Goal: Information Seeking & Learning: Find specific fact

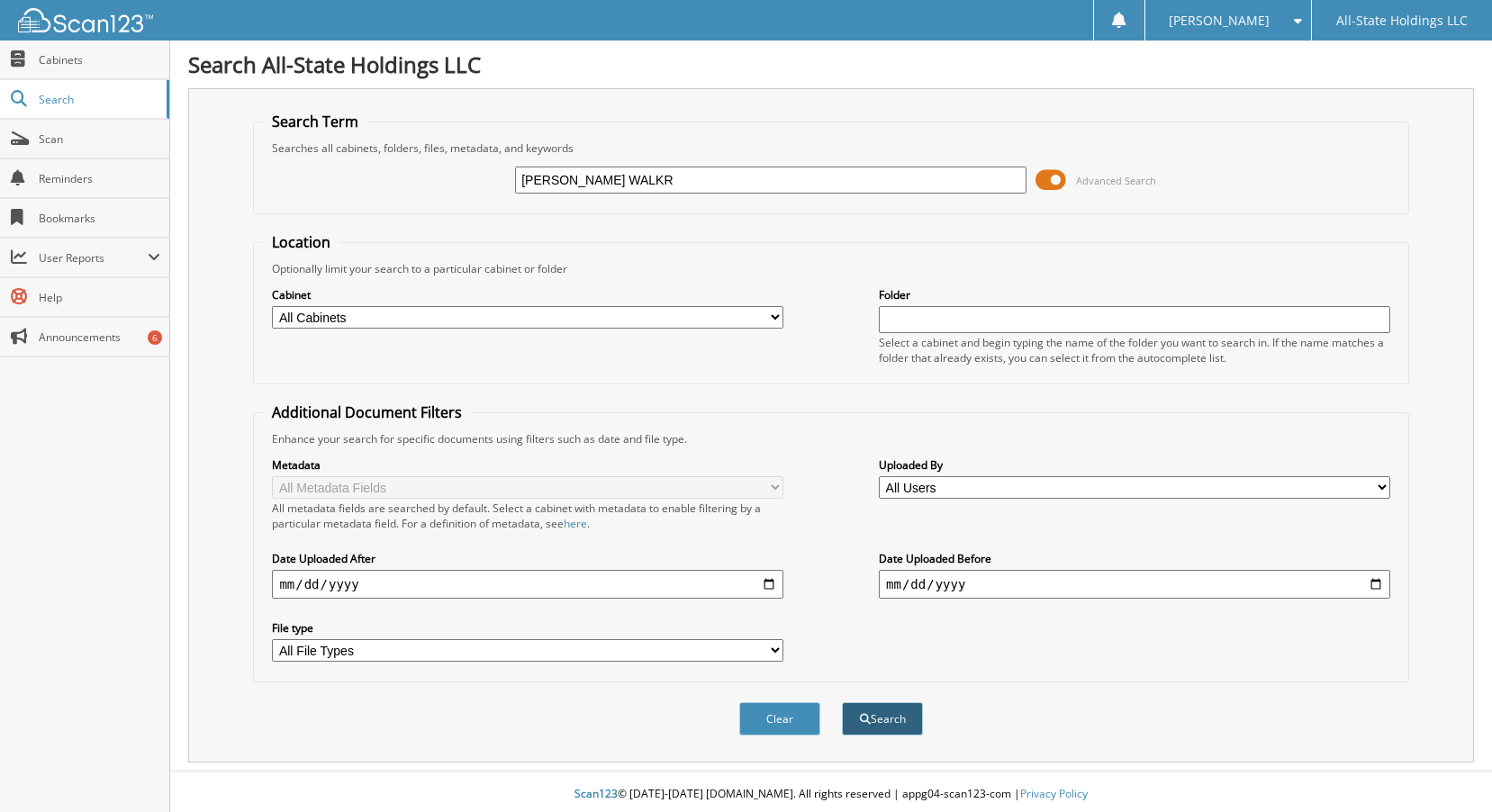
type input "[PERSON_NAME] WALKR"
click at [880, 722] on button "Search" at bounding box center [882, 719] width 81 height 33
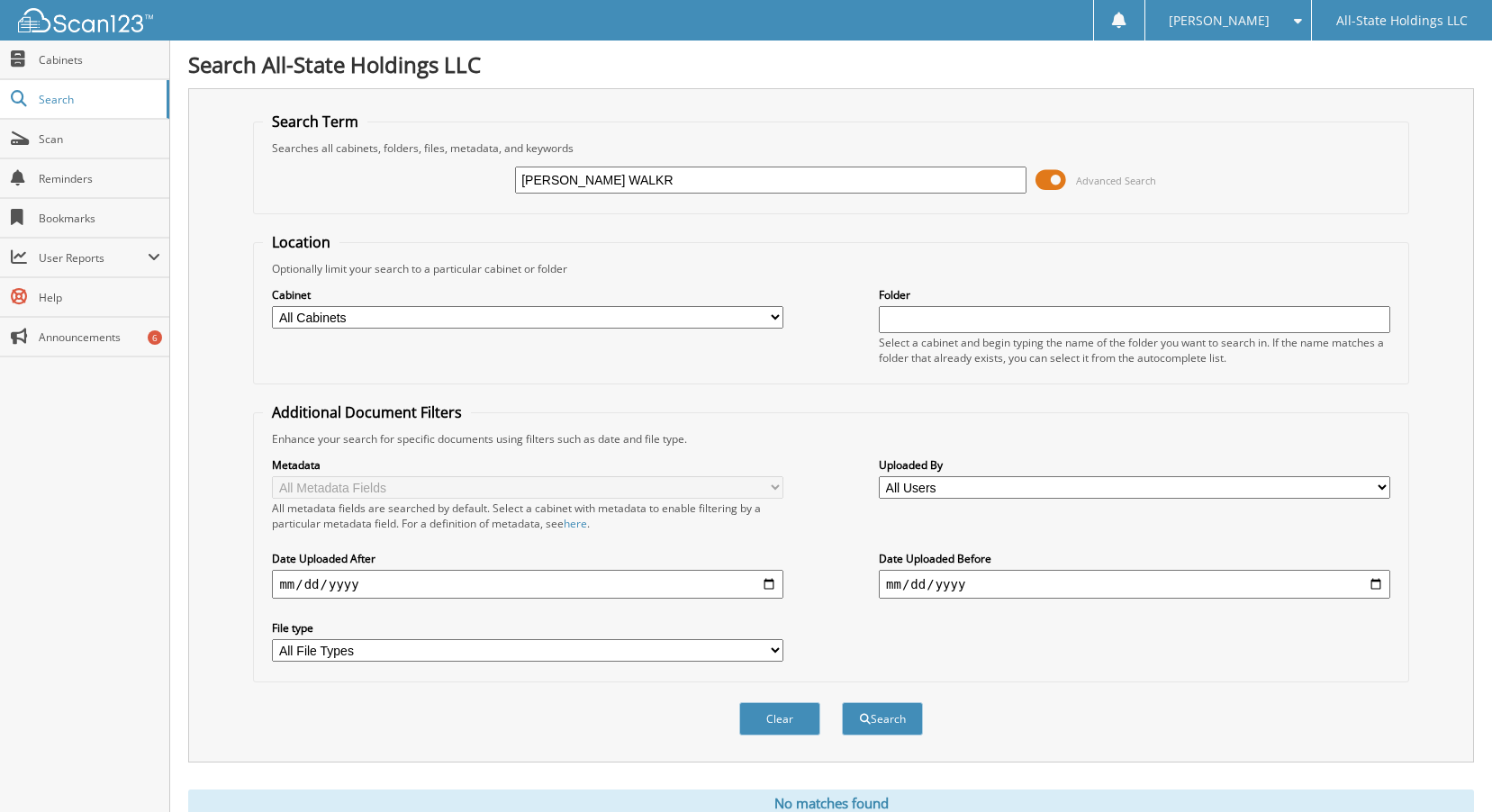
click at [1048, 181] on span at bounding box center [1050, 179] width 30 height 27
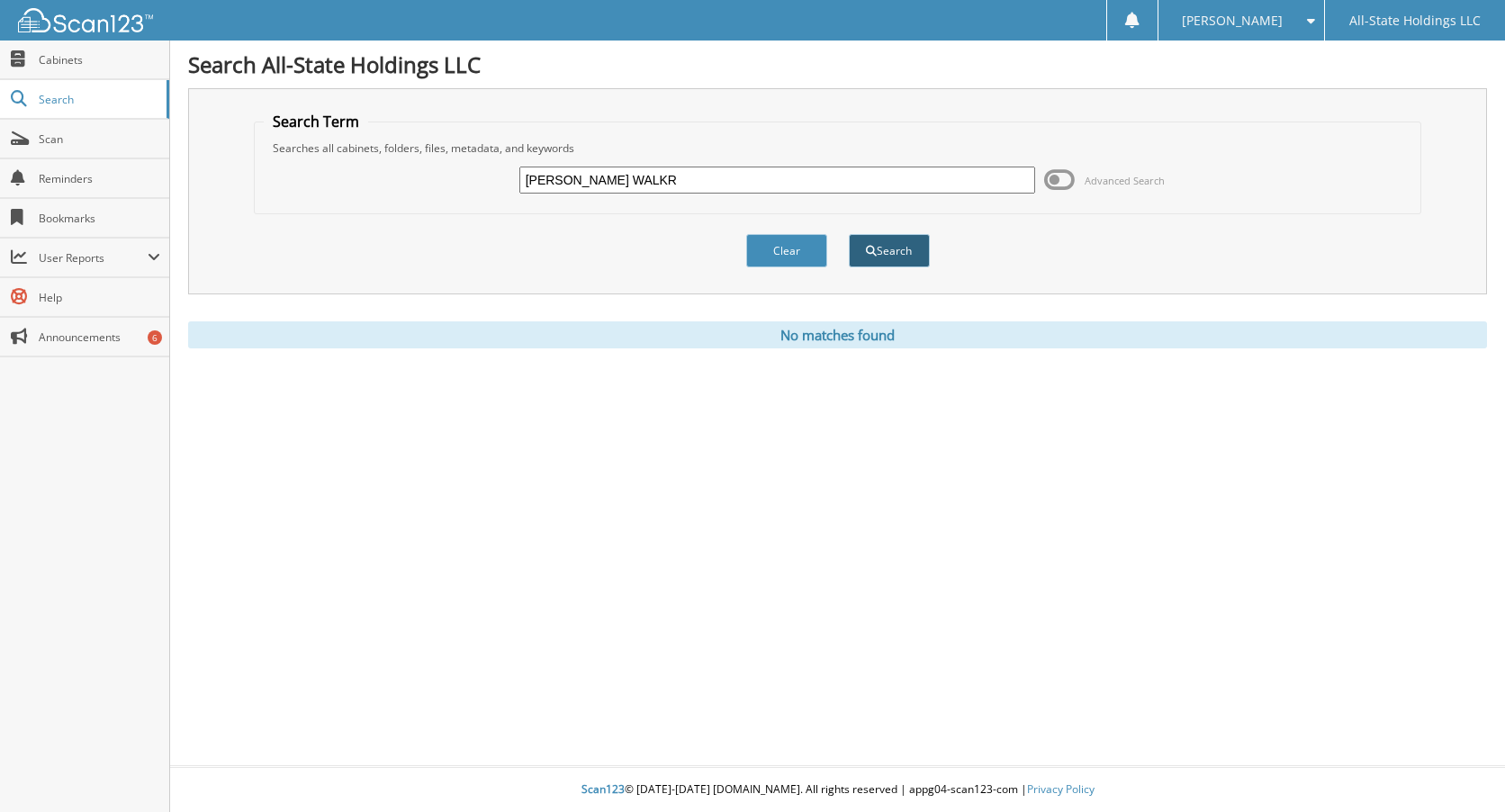
click at [913, 255] on button "Search" at bounding box center [889, 251] width 81 height 33
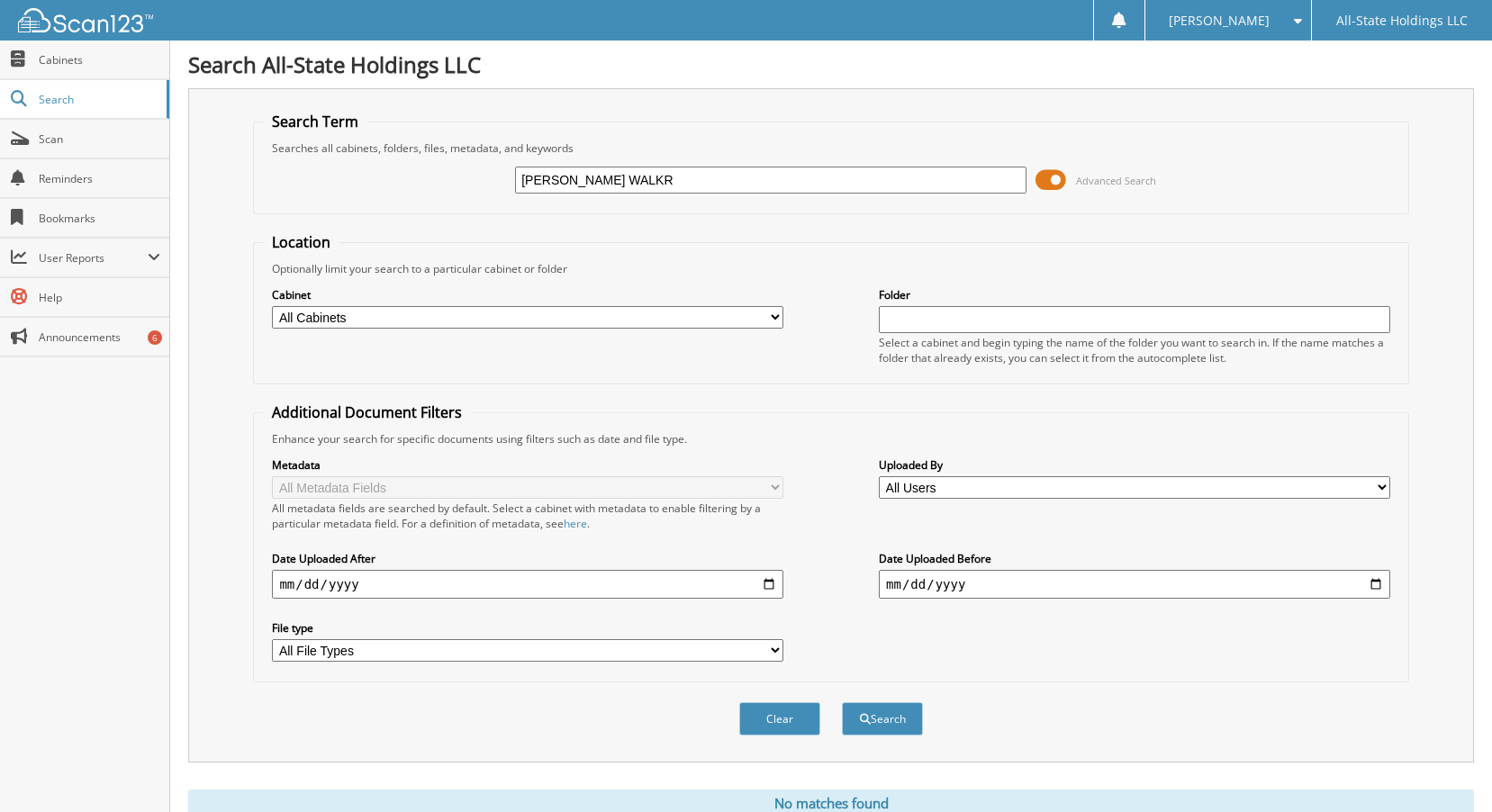
click at [777, 312] on select "All Cabinets Christmas New Employee Forms New Iberia Loans New Iberia Turndowns…" at bounding box center [528, 317] width 511 height 23
select select "3661"
click at [272, 306] on select "All Cabinets Christmas New Employee Forms New Iberia Loans New Iberia Turndowns…" at bounding box center [528, 317] width 511 height 23
click at [668, 184] on input "[PERSON_NAME] WALKR" at bounding box center [770, 179] width 511 height 27
type input "JAMIKA WALKER"
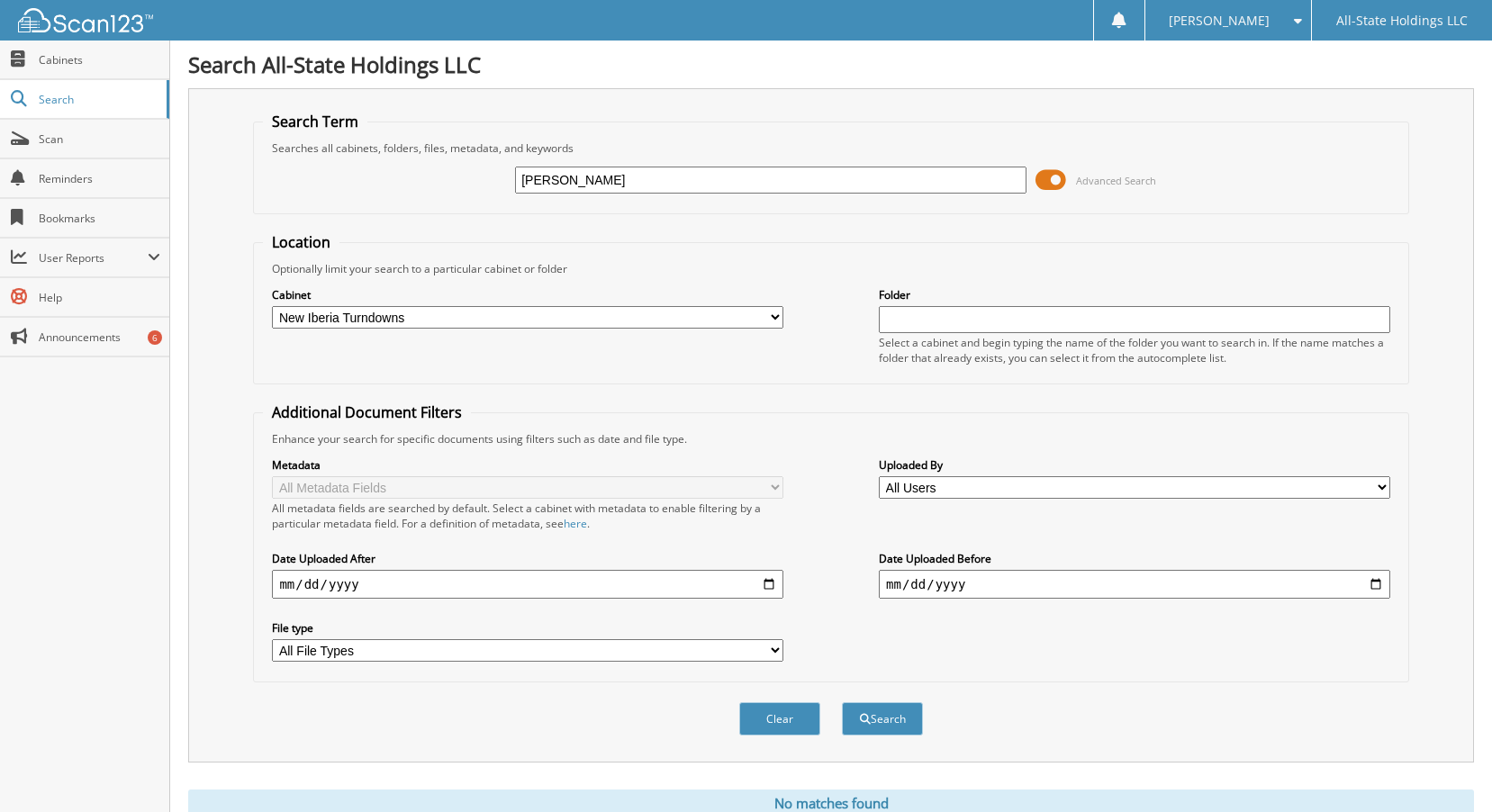
click at [1056, 179] on span at bounding box center [1050, 179] width 30 height 27
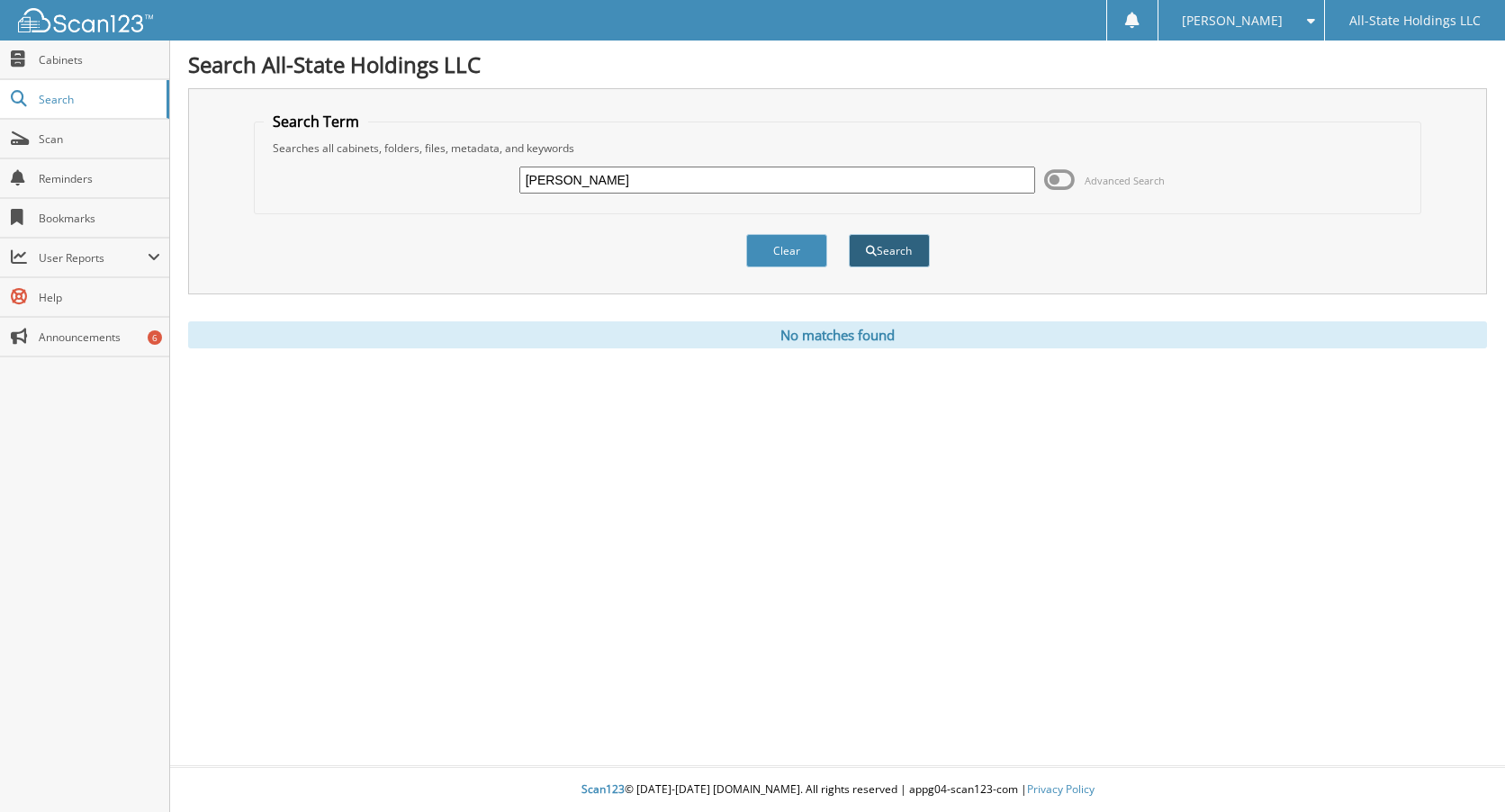
click at [899, 250] on button "Search" at bounding box center [889, 251] width 81 height 33
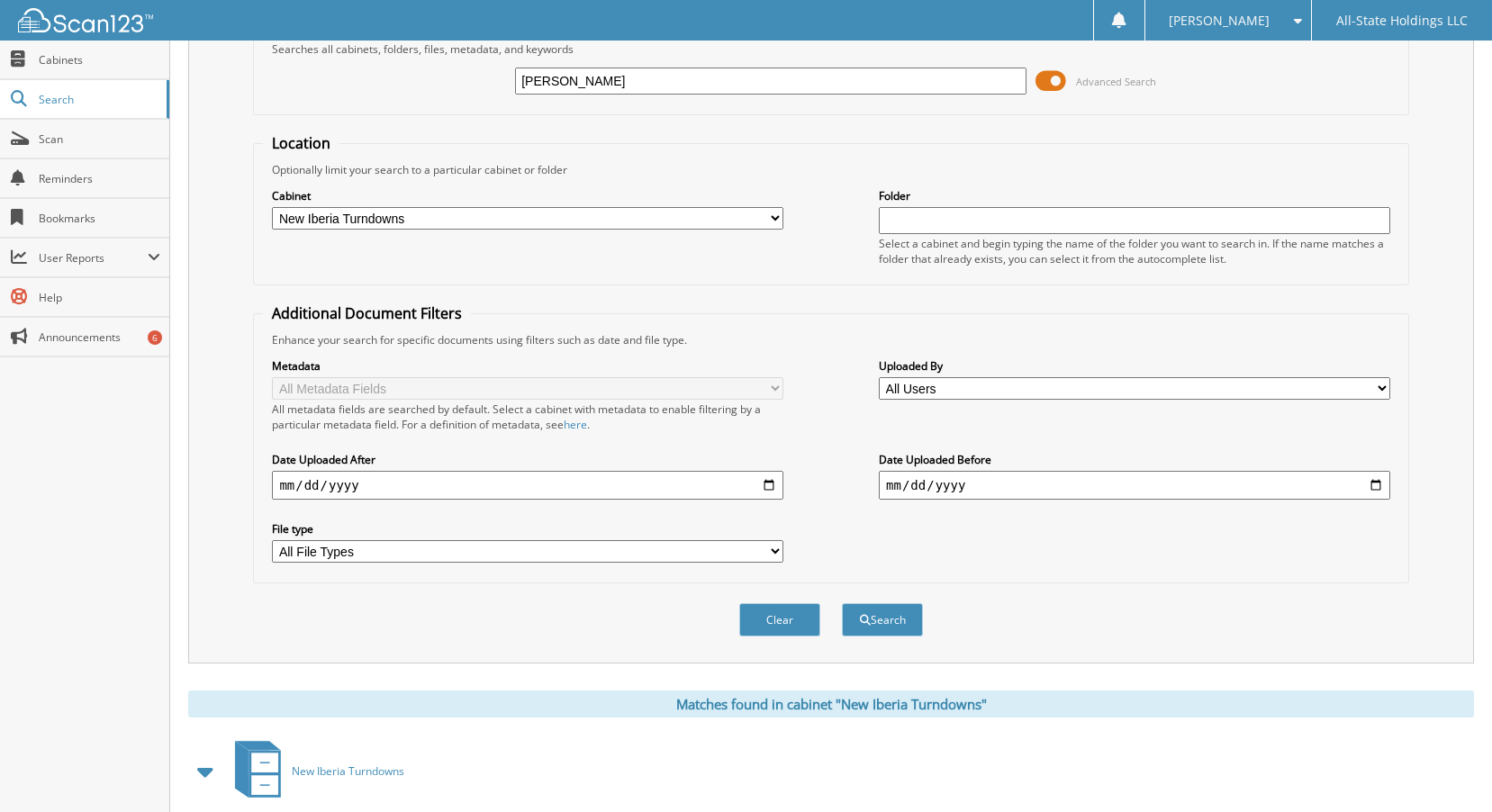
scroll to position [194, 0]
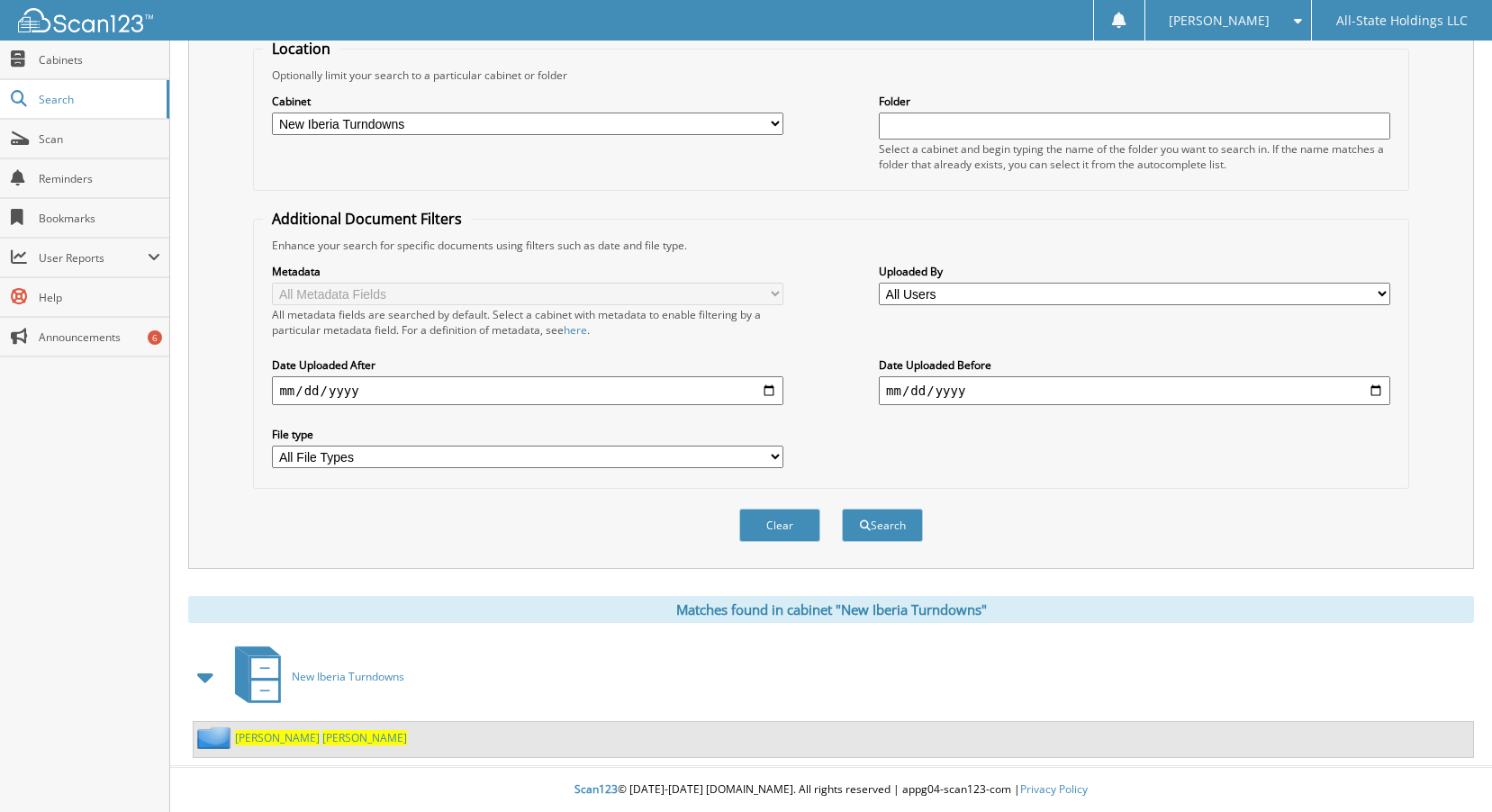
click at [322, 741] on span "WALKER" at bounding box center [365, 737] width 84 height 16
